Goal: Transaction & Acquisition: Purchase product/service

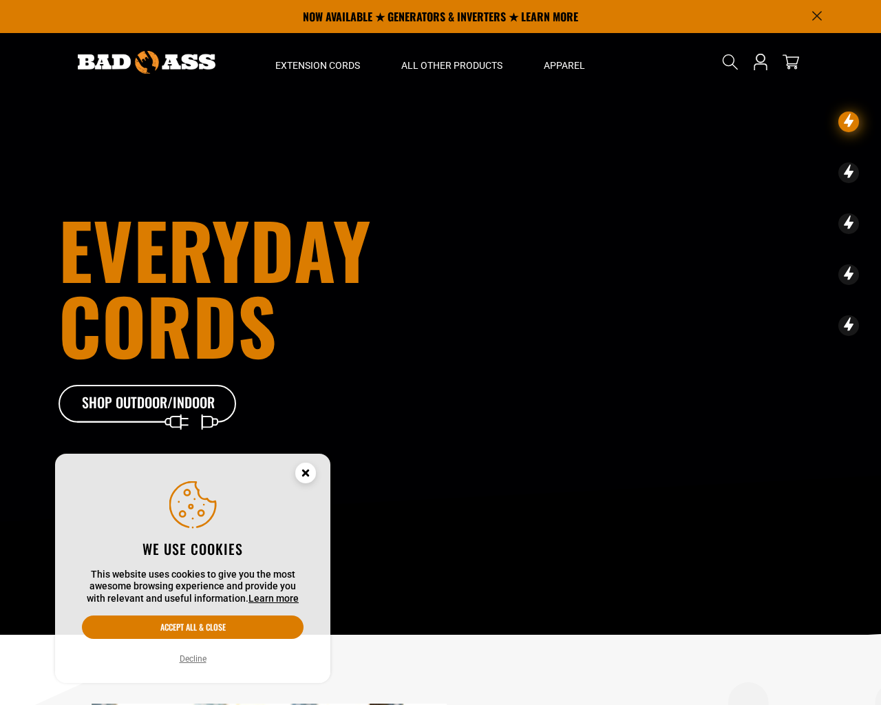
click at [190, 661] on button "Decline" at bounding box center [193, 659] width 35 height 14
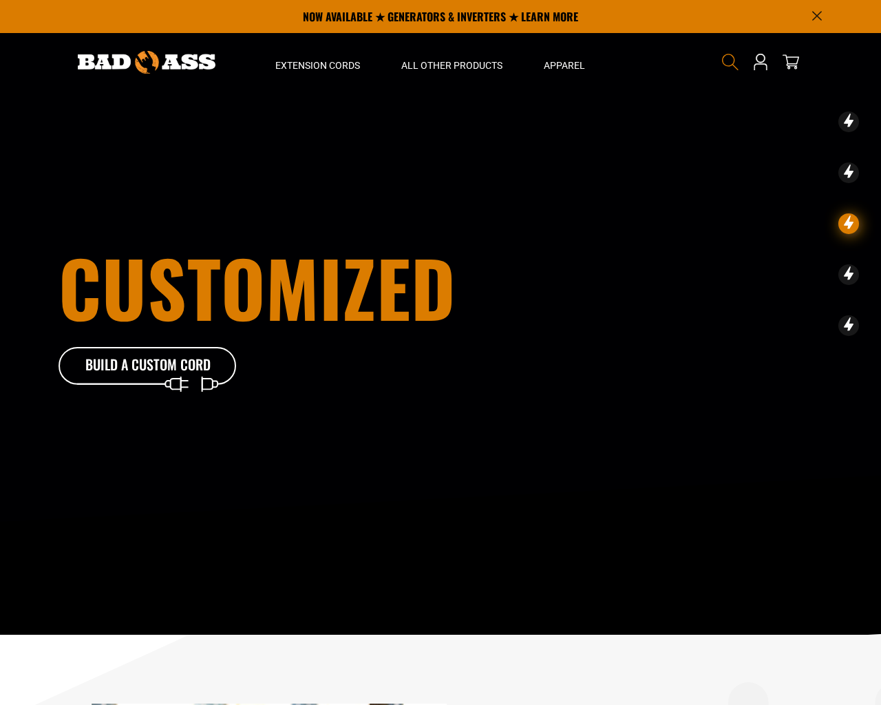
click at [732, 63] on icon "Search" at bounding box center [730, 62] width 18 height 18
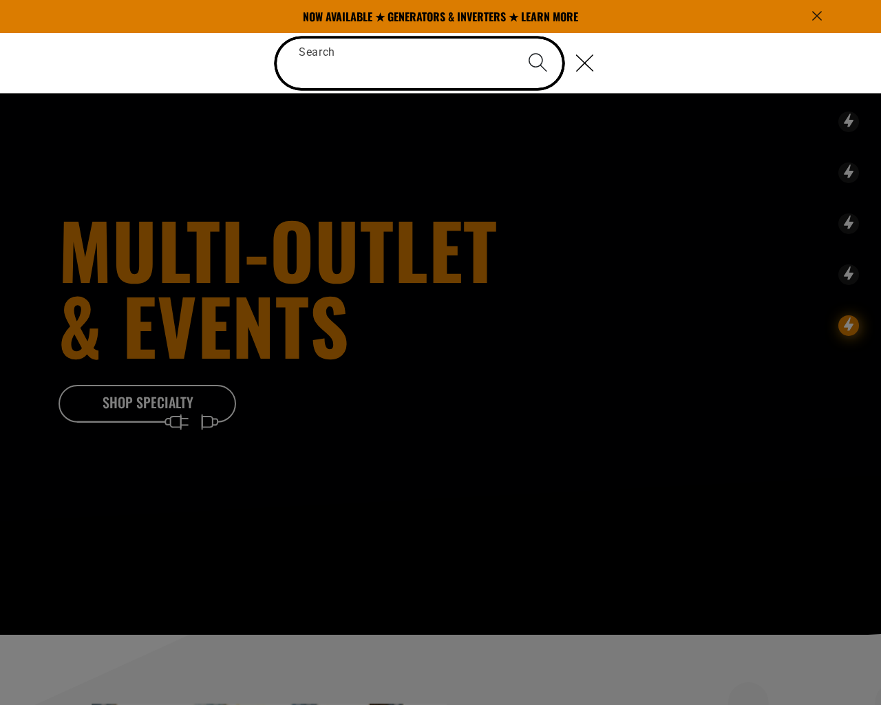
click at [363, 61] on input "Search" at bounding box center [420, 64] width 286 height 50
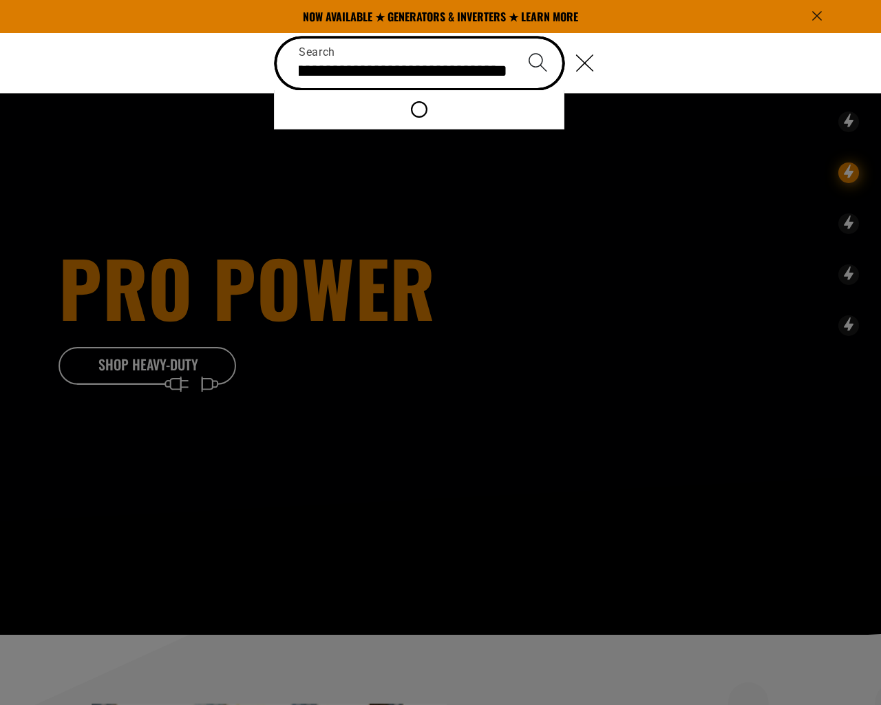
type input "**********"
click at [540, 63] on icon "Search" at bounding box center [538, 62] width 20 height 20
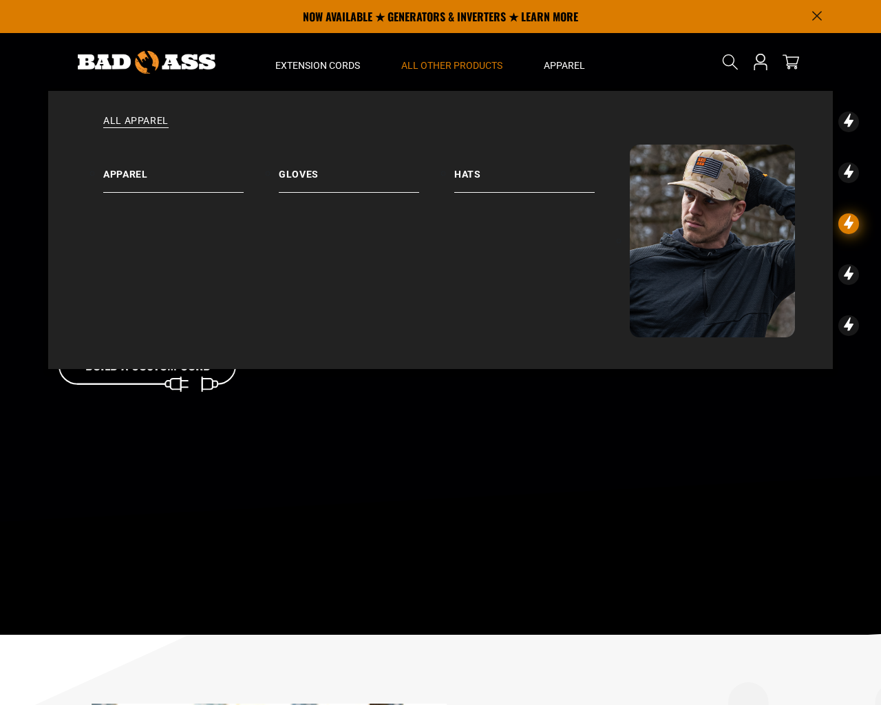
click at [463, 64] on span "All Other Products" at bounding box center [451, 65] width 101 height 12
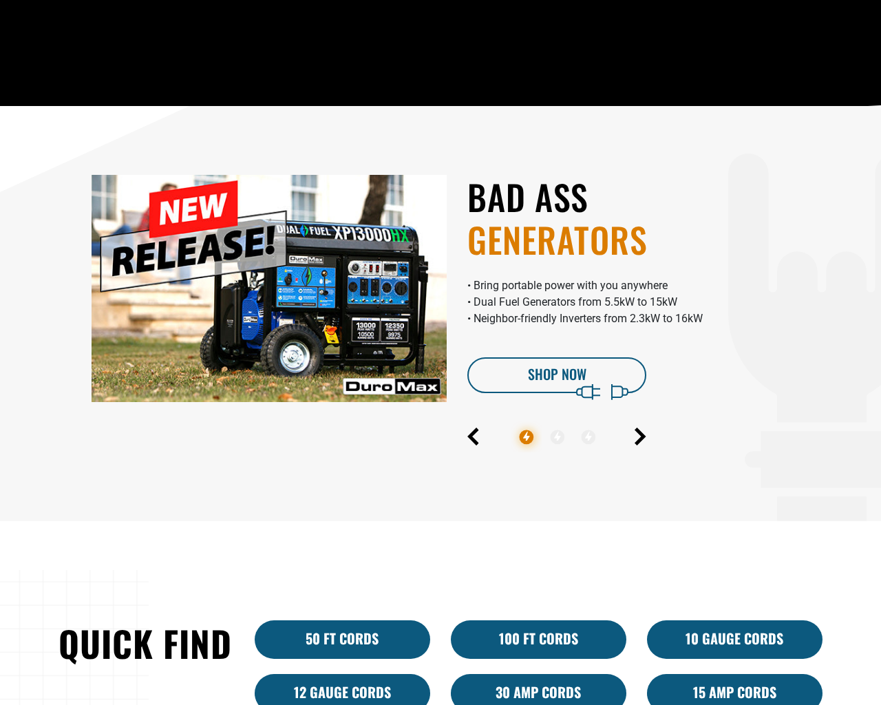
scroll to position [1057, 0]
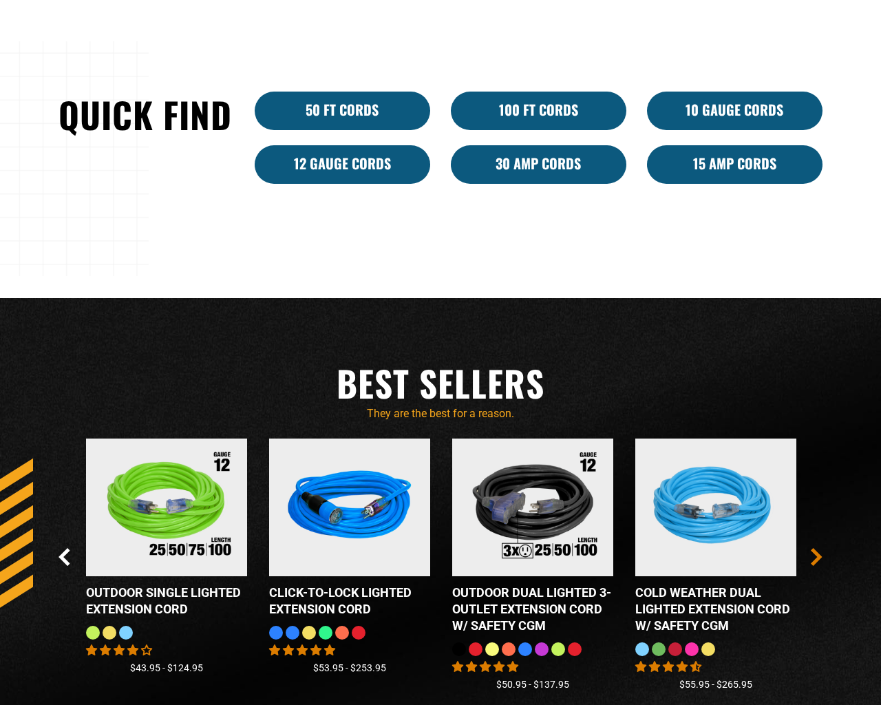
click at [820, 565] on icon "Next" at bounding box center [816, 557] width 8 height 16
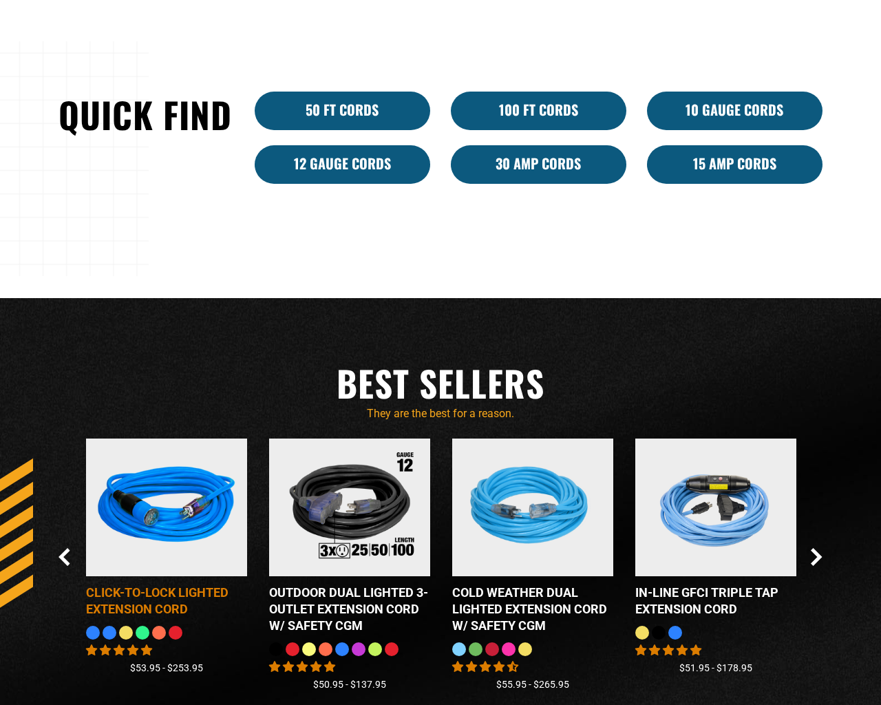
click at [158, 569] on img at bounding box center [167, 507] width 172 height 156
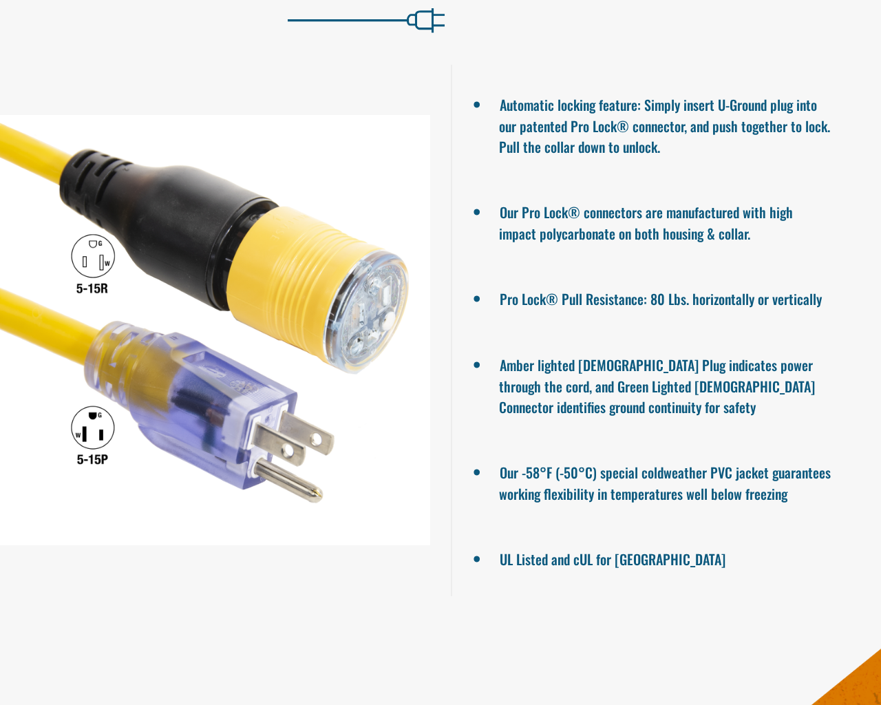
scroll to position [1586, 0]
